Goal: Answer question/provide support: Answer question/provide support

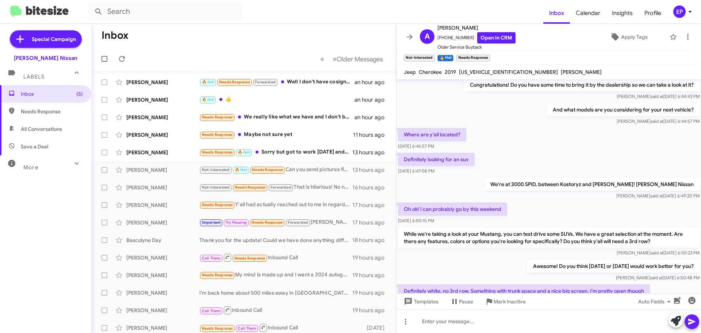
scroll to position [323, 0]
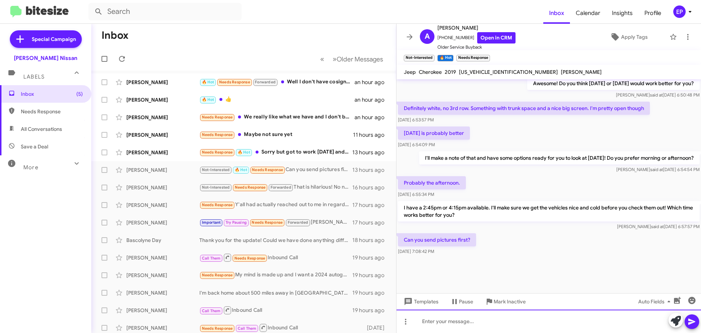
click at [454, 316] on div at bounding box center [549, 320] width 305 height 23
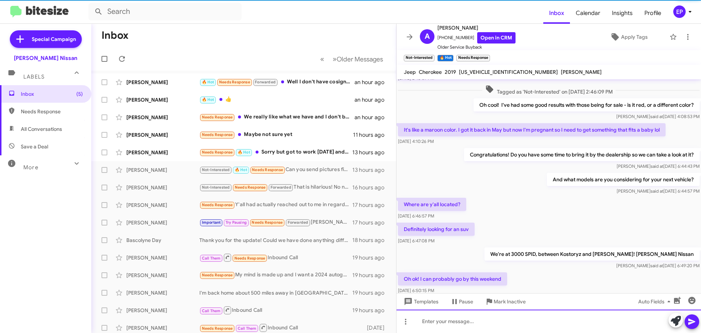
scroll to position [0, 0]
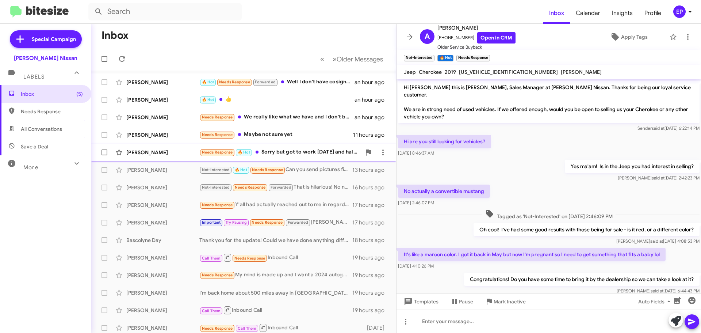
click at [302, 151] on div "Needs Response 🔥 Hot Sorry but got to work [DATE] and half day [DATE]" at bounding box center [280, 152] width 162 height 8
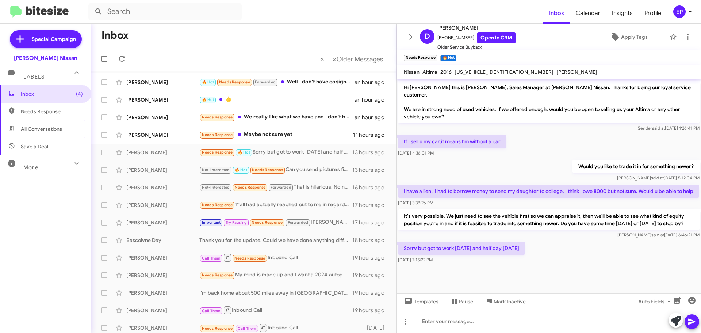
click at [563, 239] on div "[PERSON_NAME] said at [DATE] 6:46:21 PM" at bounding box center [549, 234] width 302 height 7
click at [517, 164] on div "Would you like to trade it in for something newer? [PERSON_NAME] said at [DATE]…" at bounding box center [549, 170] width 305 height 25
click at [517, 166] on div "Would you like to trade it in for something newer? [PERSON_NAME] said at [DATE]…" at bounding box center [549, 170] width 305 height 25
click at [480, 160] on div "Would you like to trade it in for something newer? [PERSON_NAME] said at [DATE]…" at bounding box center [549, 170] width 305 height 25
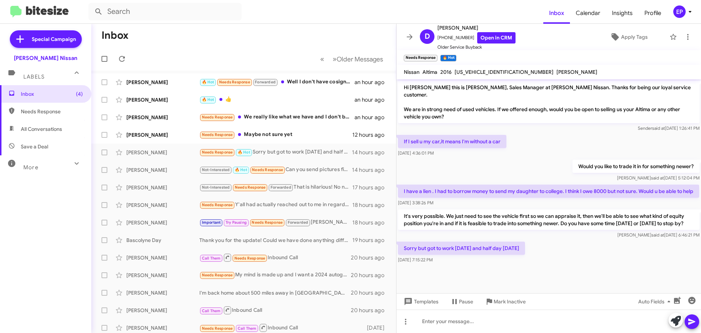
click at [541, 216] on p "It's very possible. We just need to see the vehicle first so we can appraise it…" at bounding box center [549, 219] width 302 height 20
click at [565, 256] on div "Sorry but got to work [DATE] and half day [DATE] 7:15:22 PM" at bounding box center [549, 252] width 305 height 25
click at [251, 131] on div "Needs Response Maybe not sure yet" at bounding box center [280, 134] width 162 height 8
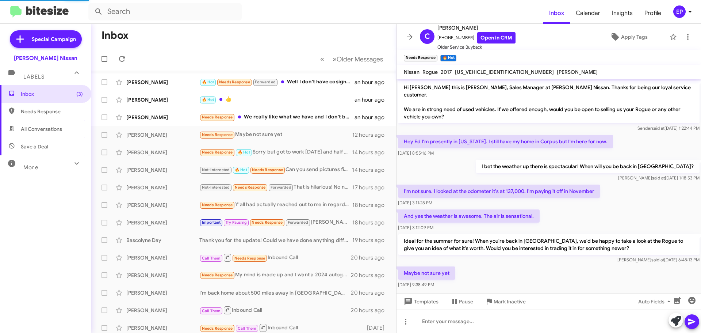
scroll to position [2, 0]
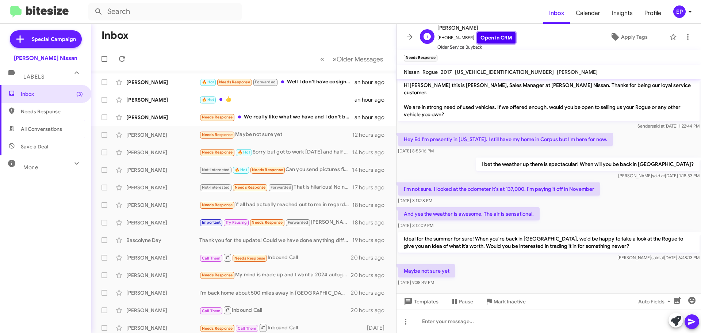
click at [501, 40] on link "Open in CRM" at bounding box center [496, 37] width 38 height 11
click at [498, 156] on div "I bet the weather up there is spectacular! When will you be back in [GEOGRAPHIC…" at bounding box center [549, 168] width 305 height 25
click at [472, 163] on div "I bet the weather up there is spectacular! When will you be back in [GEOGRAPHIC…" at bounding box center [549, 168] width 305 height 25
click at [476, 182] on p "I'm not sure. I looked at the odometer it's at 137,000. I'm paying it off in No…" at bounding box center [499, 188] width 202 height 13
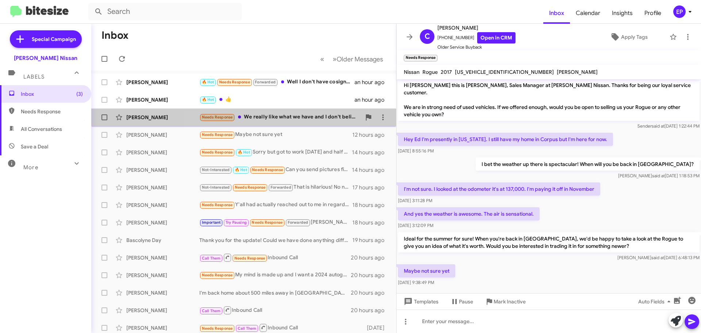
click at [266, 114] on div "Needs Response We really like what we have and I don't believe that we can both…" at bounding box center [280, 117] width 162 height 8
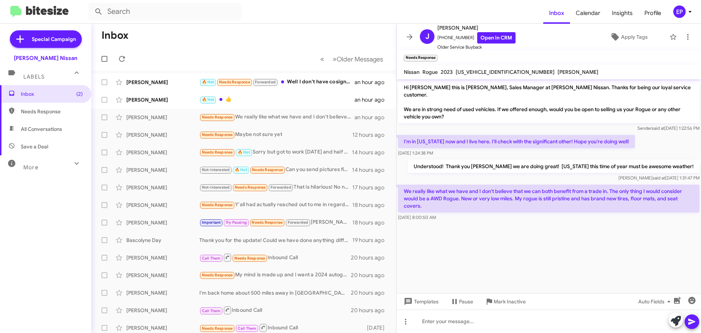
click at [487, 151] on div "I'm in [US_STATE] now and I live here. I'll check with the significant other! H…" at bounding box center [549, 145] width 305 height 25
click at [494, 149] on div "[DATE] 1:24:38 PM" at bounding box center [516, 152] width 237 height 7
drag, startPoint x: 411, startPoint y: 184, endPoint x: 595, endPoint y: 188, distance: 184.2
click at [595, 188] on p "We really like what we have and I don't believe that we can both benefit from a…" at bounding box center [549, 198] width 302 height 28
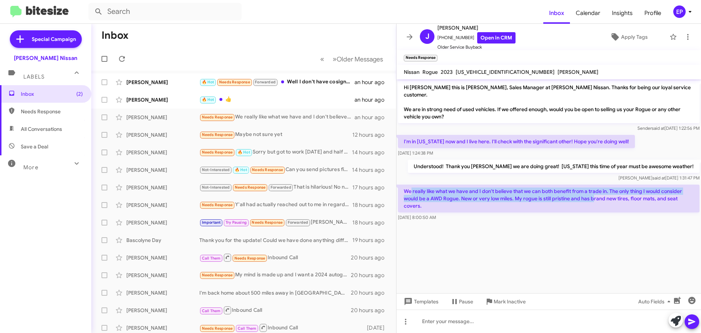
click at [595, 188] on p "We really like what we have and I don't believe that we can both benefit from a…" at bounding box center [549, 198] width 302 height 28
drag, startPoint x: 426, startPoint y: 191, endPoint x: 554, endPoint y: 195, distance: 128.6
click at [554, 195] on p "We really like what we have and I don't believe that we can both benefit from a…" at bounding box center [549, 198] width 302 height 28
click at [517, 192] on p "We really like what we have and I don't believe that we can both benefit from a…" at bounding box center [549, 198] width 302 height 28
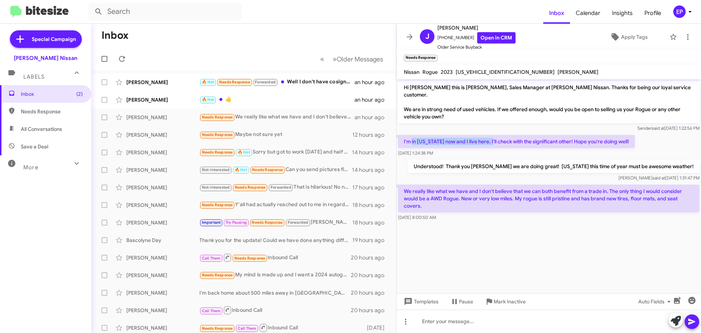
drag, startPoint x: 412, startPoint y: 132, endPoint x: 488, endPoint y: 138, distance: 76.9
click at [488, 138] on p "I'm in [US_STATE] now and I live here. I'll check with the significant other! H…" at bounding box center [516, 141] width 237 height 13
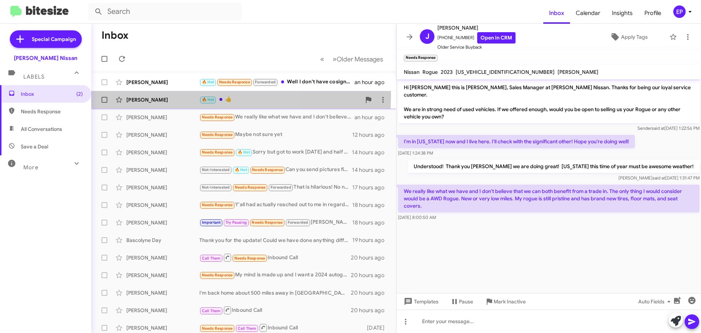
click at [160, 95] on div "[PERSON_NAME] 🔥 Hot 👍 an hour ago" at bounding box center [243, 99] width 293 height 15
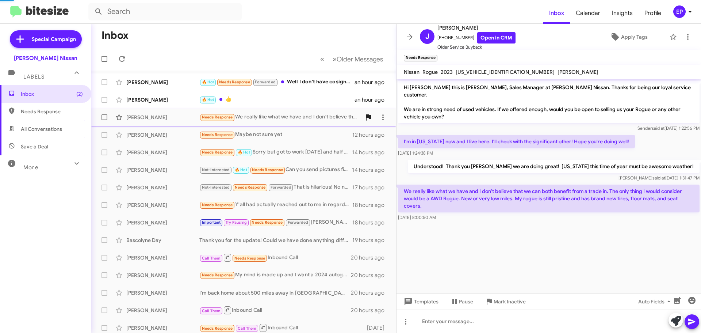
scroll to position [82, 0]
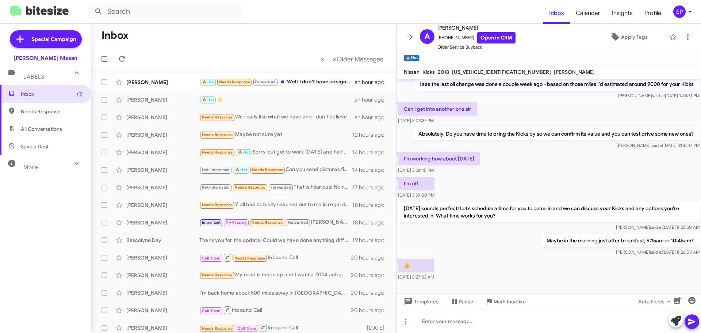
click at [531, 151] on div "I'm working how about [DATE] 3:38:45 PM" at bounding box center [549, 163] width 305 height 25
click at [530, 159] on div "I'm working how about [DATE] 3:38:45 PM" at bounding box center [549, 163] width 305 height 25
click at [523, 161] on div "I'm working how about [DATE] 3:38:45 PM" at bounding box center [549, 163] width 305 height 25
click at [535, 247] on div "Maybe in the morning just after breakfast, 9:15am or 10:45am? [PERSON_NAME] at …" at bounding box center [549, 244] width 305 height 25
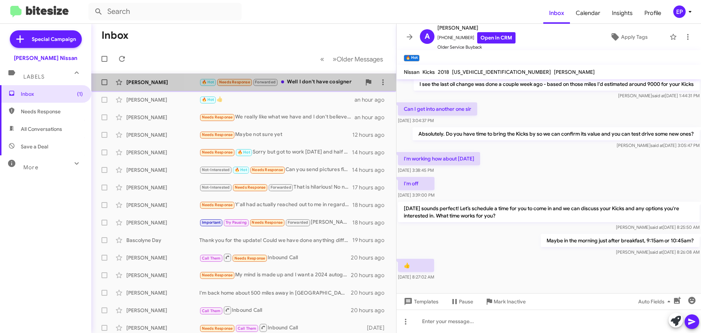
click at [308, 85] on div "🔥 Hot Needs Response Forwarded Well I don't have cosigner" at bounding box center [280, 82] width 162 height 8
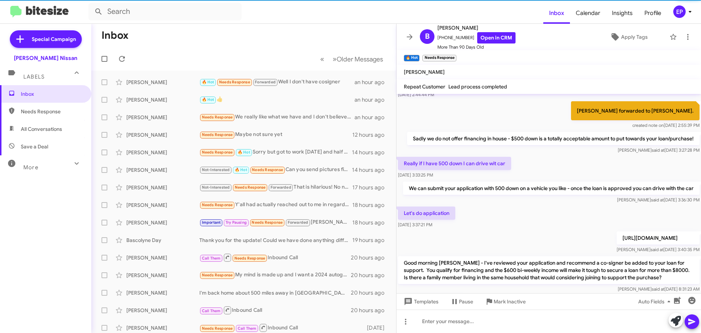
scroll to position [1001, 0]
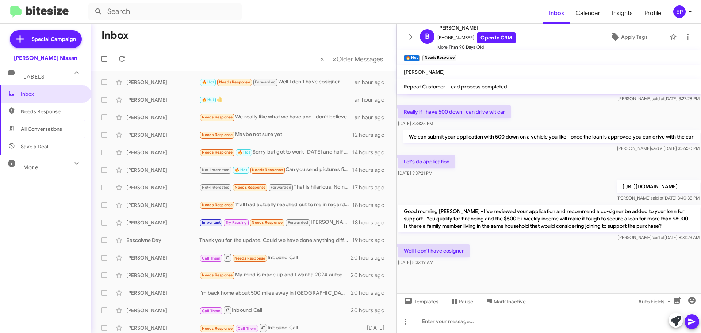
click at [502, 319] on div at bounding box center [549, 320] width 305 height 23
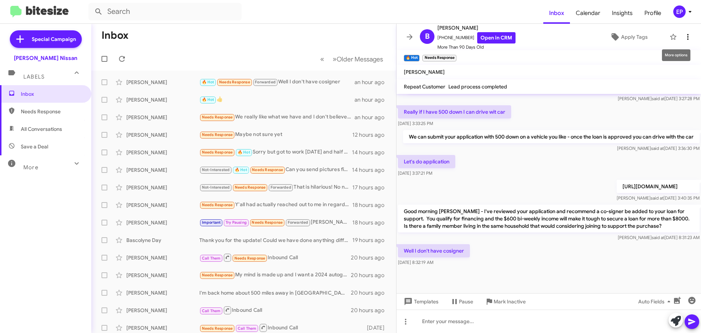
click at [686, 35] on icon at bounding box center [688, 37] width 9 height 9
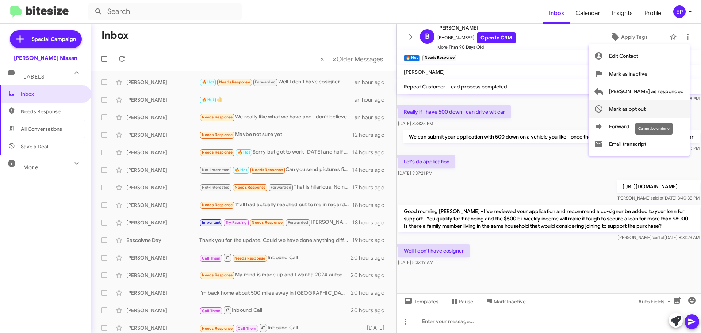
click at [646, 111] on span "Mark as opt out" at bounding box center [627, 109] width 37 height 18
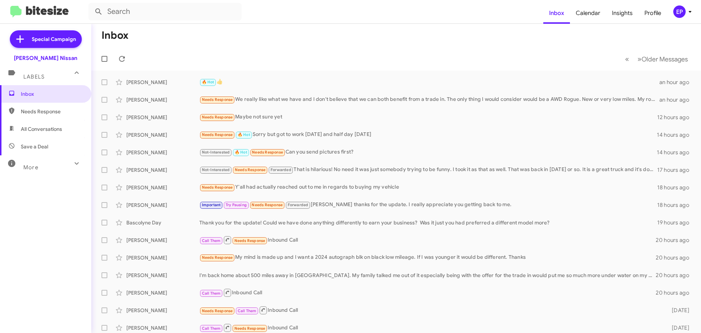
click at [269, 56] on mat-toolbar-row "« Previous » Next Older Messages" at bounding box center [396, 58] width 610 height 23
click at [57, 129] on span "All Conversations" at bounding box center [41, 128] width 41 height 7
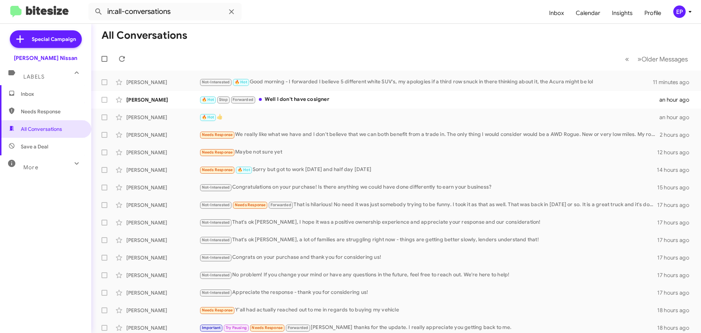
click at [29, 153] on span "Save a Deal" at bounding box center [45, 147] width 91 height 18
type input "in:not-interested"
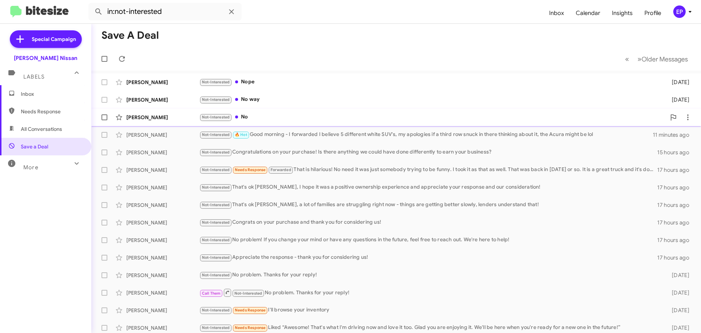
click at [256, 117] on div "Not-Interested No" at bounding box center [432, 117] width 467 height 8
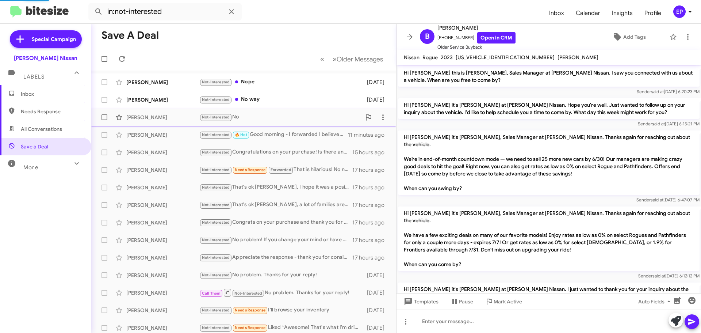
scroll to position [598, 0]
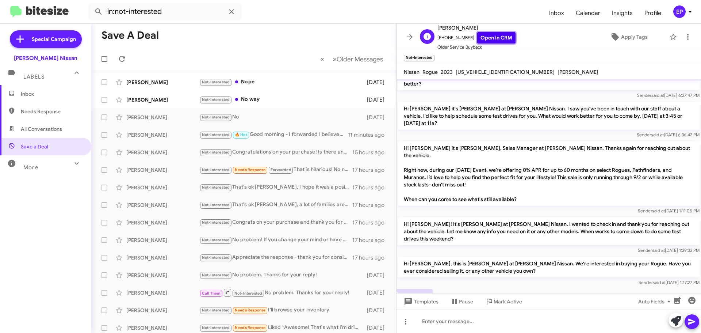
click at [493, 39] on link "Open in CRM" at bounding box center [496, 37] width 38 height 11
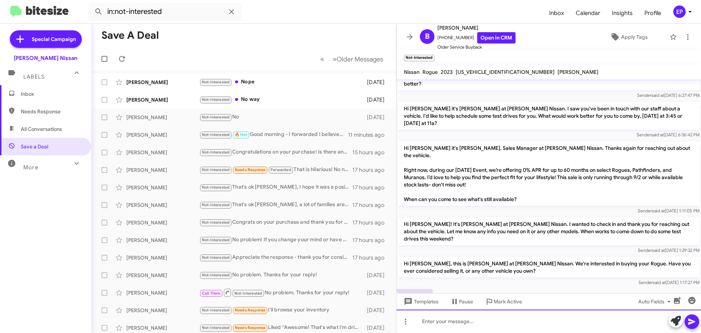
click at [461, 317] on div at bounding box center [549, 320] width 305 height 23
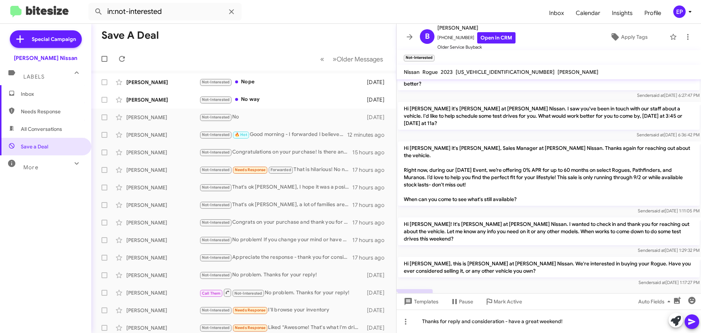
click at [693, 318] on icon at bounding box center [692, 321] width 9 height 9
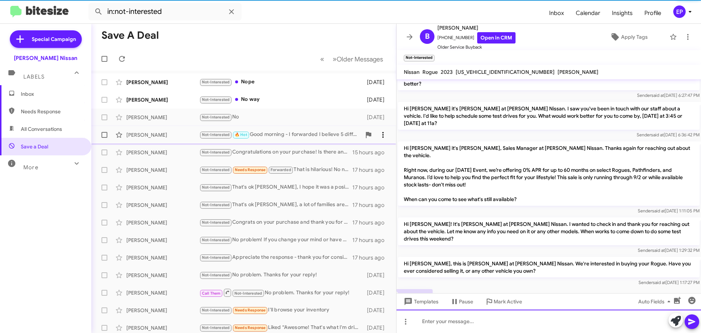
scroll to position [0, 0]
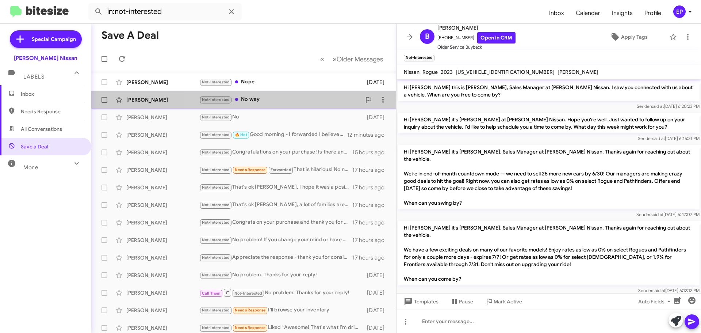
click at [302, 98] on div "Not-Interested No way" at bounding box center [280, 99] width 162 height 8
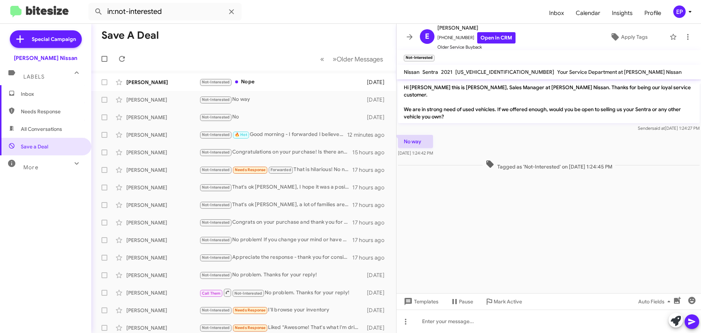
click at [492, 202] on cdk-virtual-scroll-viewport "Hi [PERSON_NAME] this is [PERSON_NAME], Sales Manager at [PERSON_NAME] Nissan. …" at bounding box center [549, 186] width 305 height 214
click at [488, 41] on link "Open in CRM" at bounding box center [496, 37] width 38 height 11
click at [405, 35] on span at bounding box center [410, 37] width 15 height 9
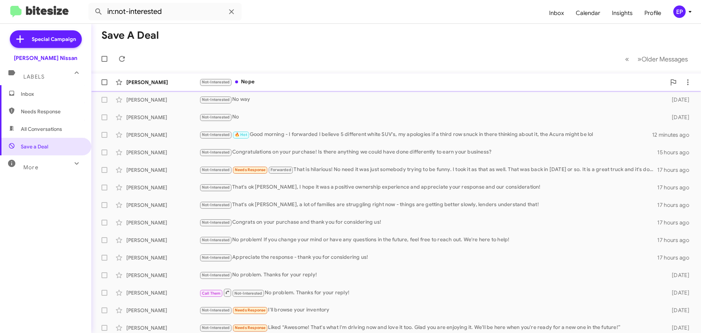
click at [244, 84] on div "Not-Interested Nope" at bounding box center [432, 82] width 467 height 8
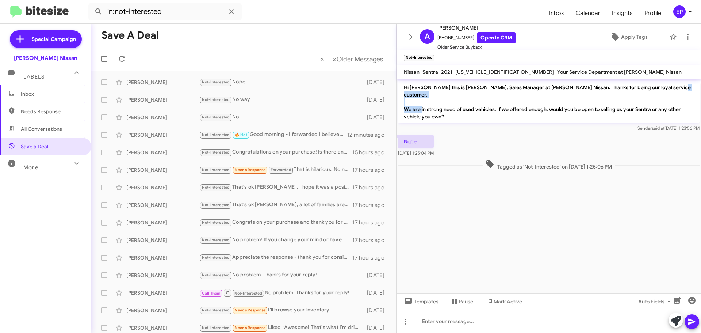
drag, startPoint x: 452, startPoint y: 102, endPoint x: 643, endPoint y: 95, distance: 190.8
click at [643, 95] on p "Hi [PERSON_NAME] this is [PERSON_NAME], Sales Manager at [PERSON_NAME] Nissan. …" at bounding box center [549, 102] width 302 height 42
click at [496, 39] on link "Open in CRM" at bounding box center [496, 37] width 38 height 11
click at [533, 215] on cdk-virtual-scroll-viewport "Hi [PERSON_NAME] this is [PERSON_NAME], Sales Manager at [PERSON_NAME] Nissan. …" at bounding box center [549, 186] width 305 height 214
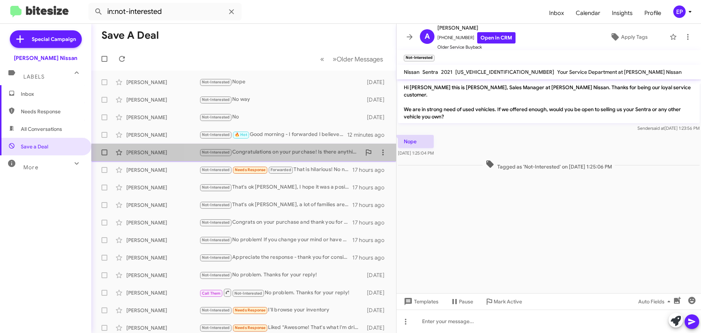
click at [286, 157] on div "[PERSON_NAME] Not-Interested Congratulations on your purchase! Is there anythin…" at bounding box center [243, 152] width 293 height 15
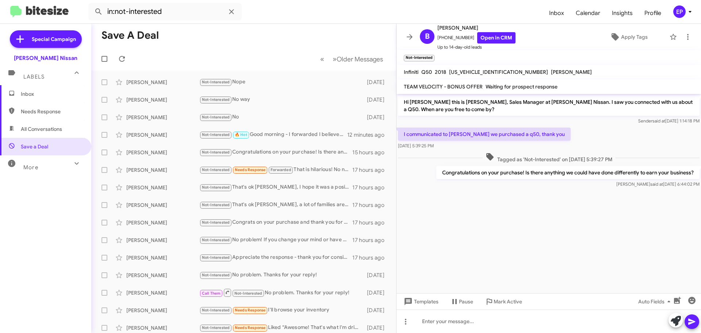
click at [509, 202] on cdk-virtual-scroll-viewport "Hi [PERSON_NAME] this is [PERSON_NAME], Sales Manager at [PERSON_NAME] Nissan. …" at bounding box center [549, 193] width 305 height 199
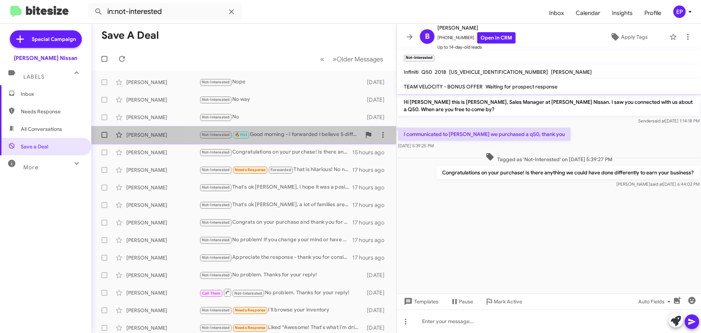
click at [279, 137] on div "Not-Interested 🔥 Hot Good morning - I forwarded I believe 5 different white SUV…" at bounding box center [280, 134] width 162 height 8
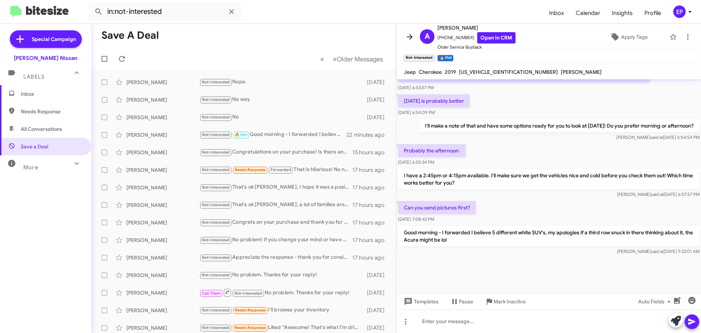
click at [410, 35] on icon at bounding box center [410, 36] width 6 height 5
